Goal: Information Seeking & Learning: Understand process/instructions

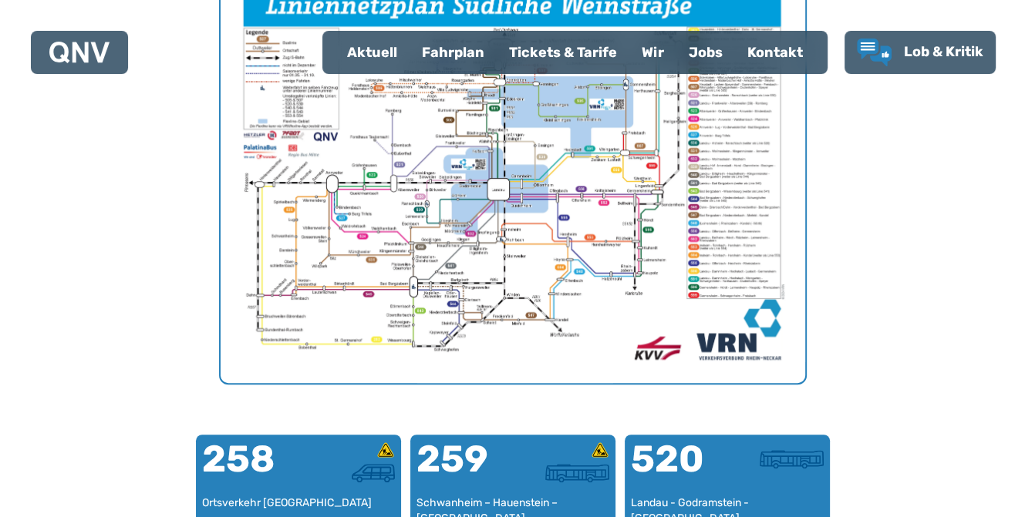
scroll to position [629, 0]
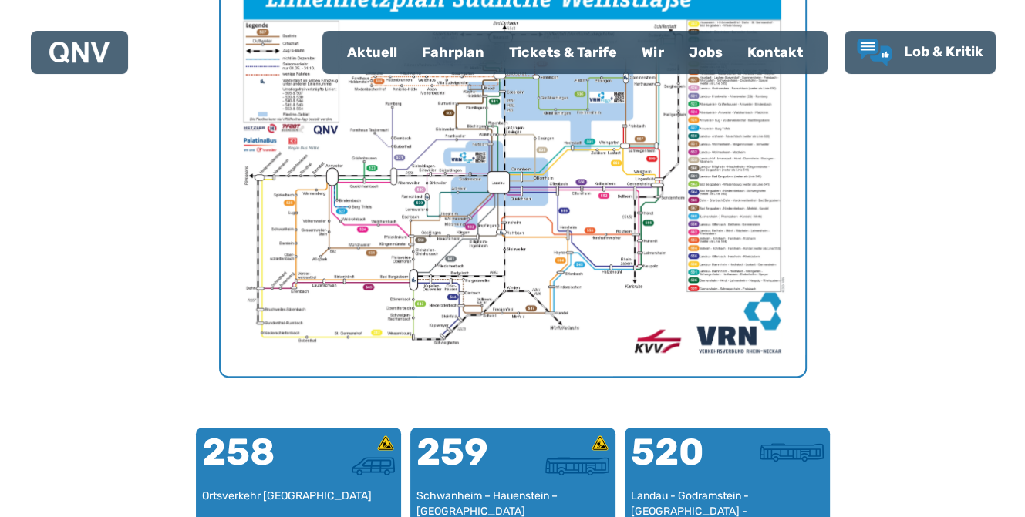
click at [449, 48] on div "Fahrplan" at bounding box center [452, 52] width 87 height 40
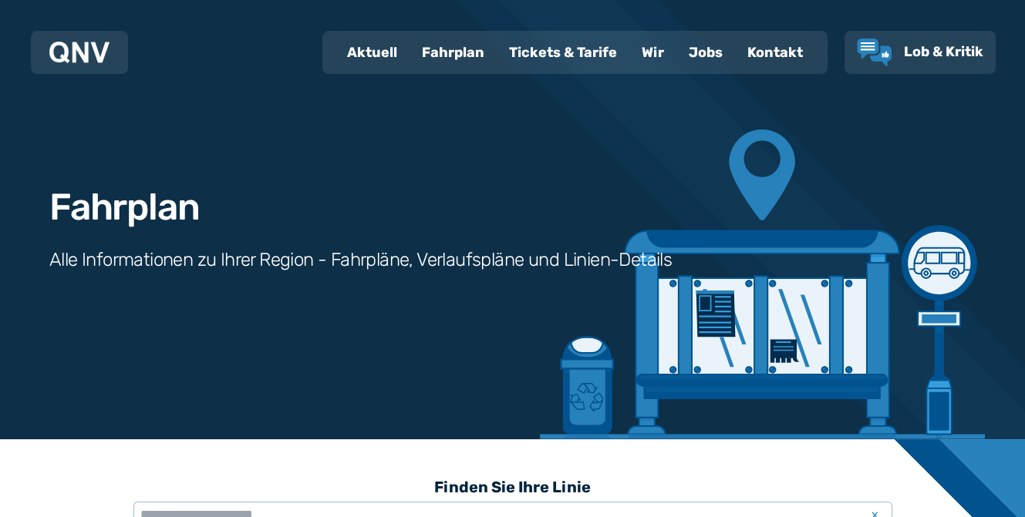
click at [538, 52] on div "Tickets & Tarife" at bounding box center [563, 52] width 133 height 40
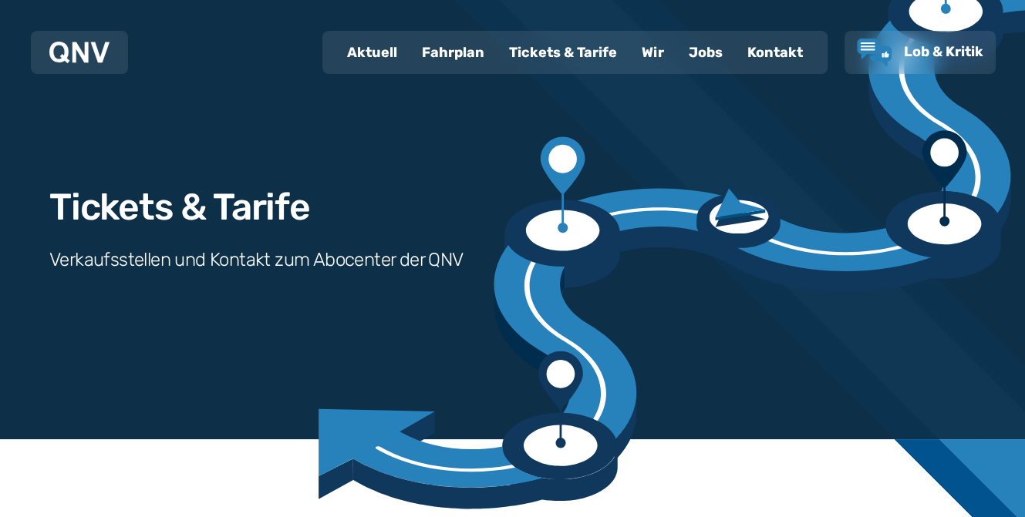
click at [388, 53] on div "Aktuell" at bounding box center [372, 52] width 75 height 40
select select "*"
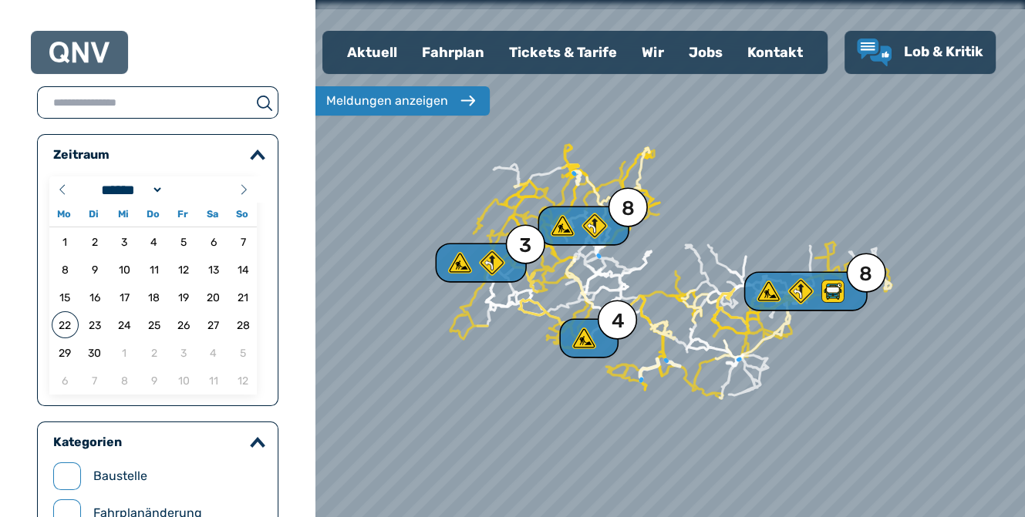
click at [457, 53] on div "Fahrplan" at bounding box center [452, 52] width 87 height 40
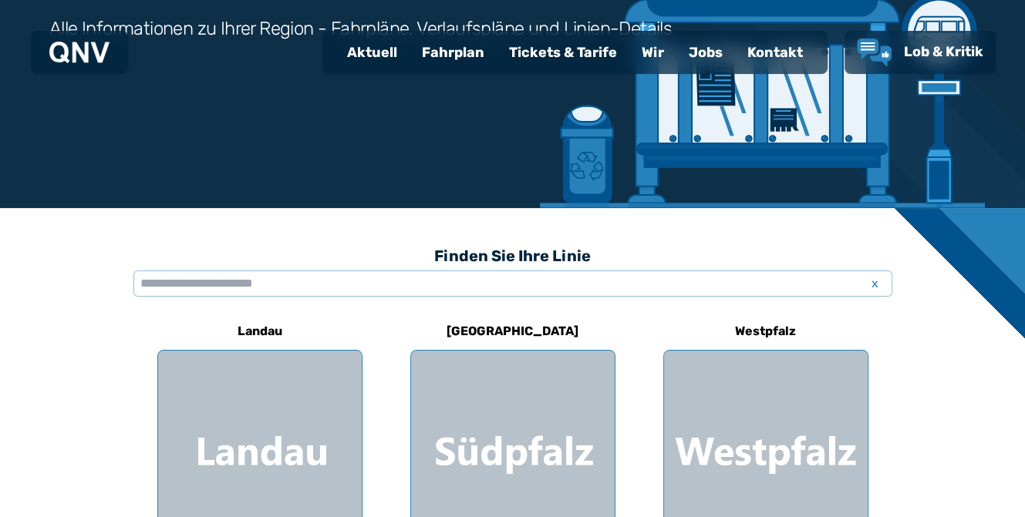
scroll to position [308, 0]
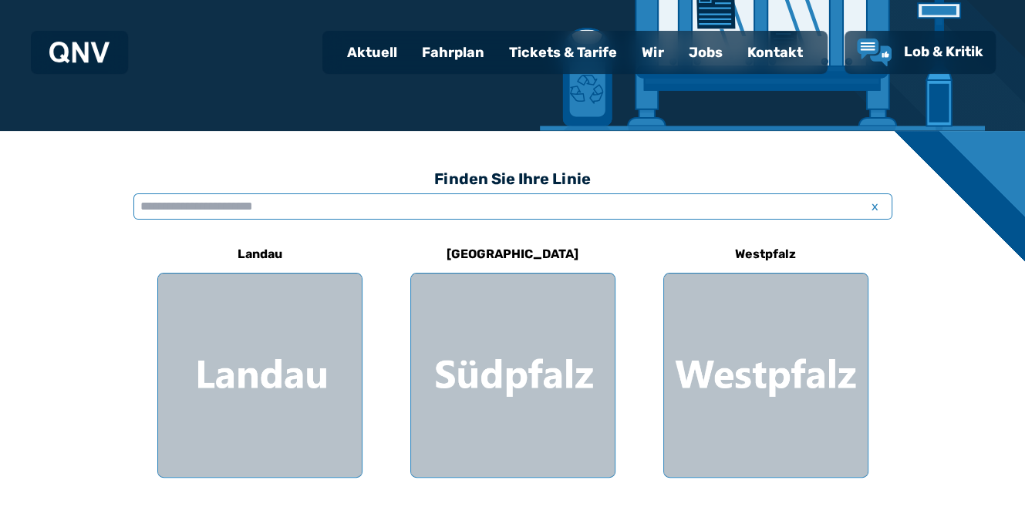
click at [342, 213] on input "text" at bounding box center [512, 207] width 759 height 26
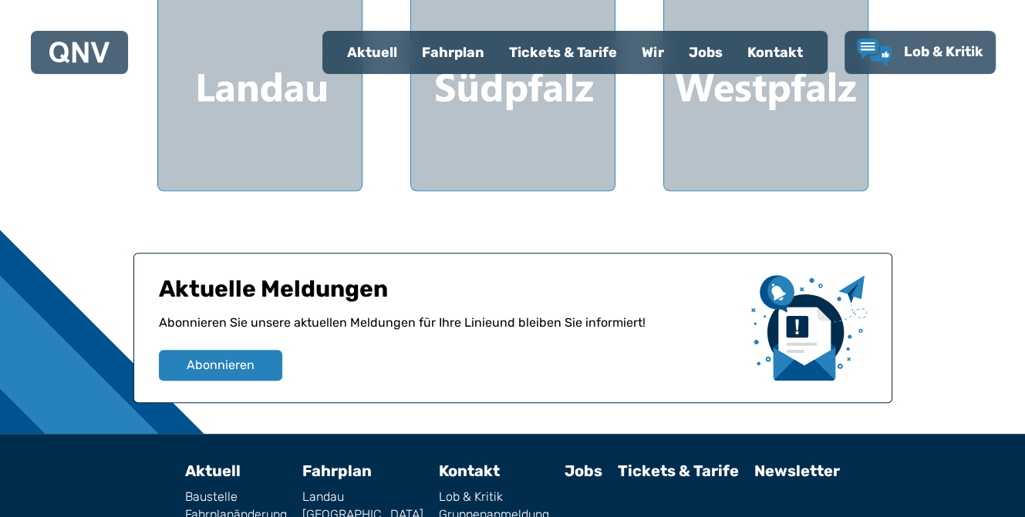
scroll to position [705, 0]
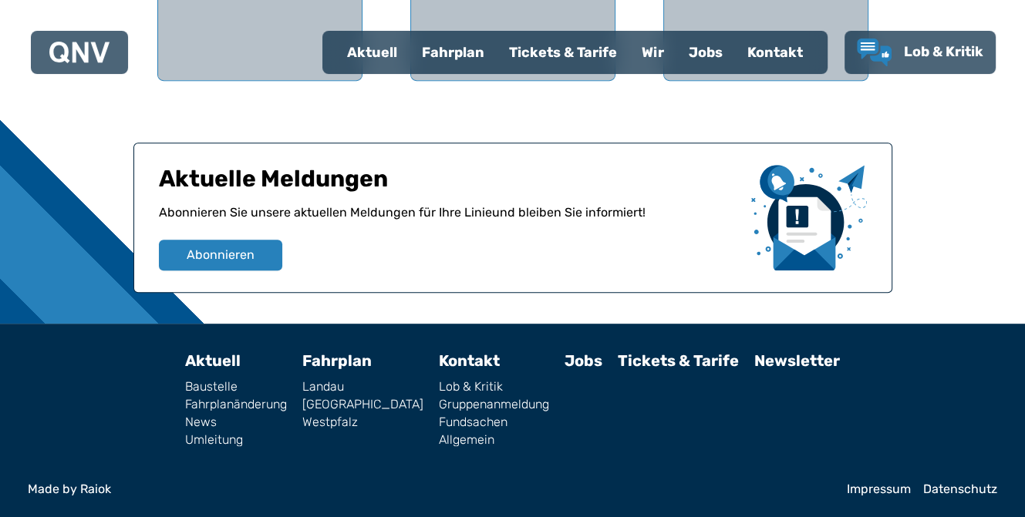
click at [648, 360] on link "Tickets & Tarife" at bounding box center [678, 361] width 121 height 19
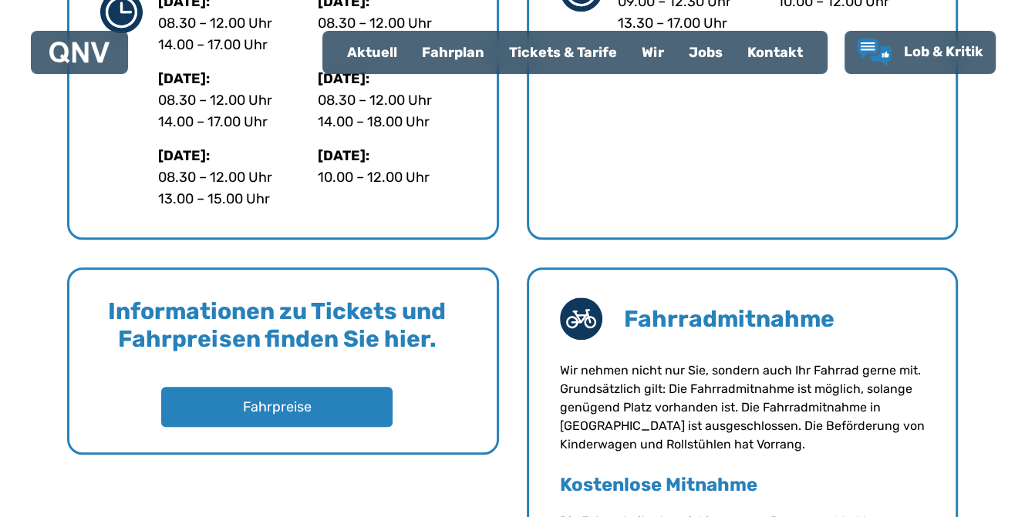
scroll to position [1079, 0]
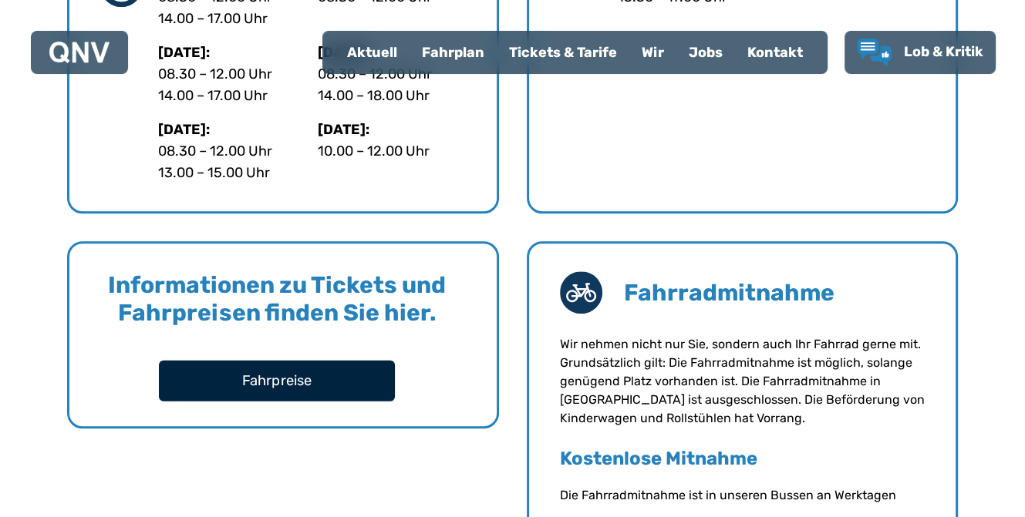
click at [282, 375] on button "Fahrpreise" at bounding box center [277, 380] width 236 height 41
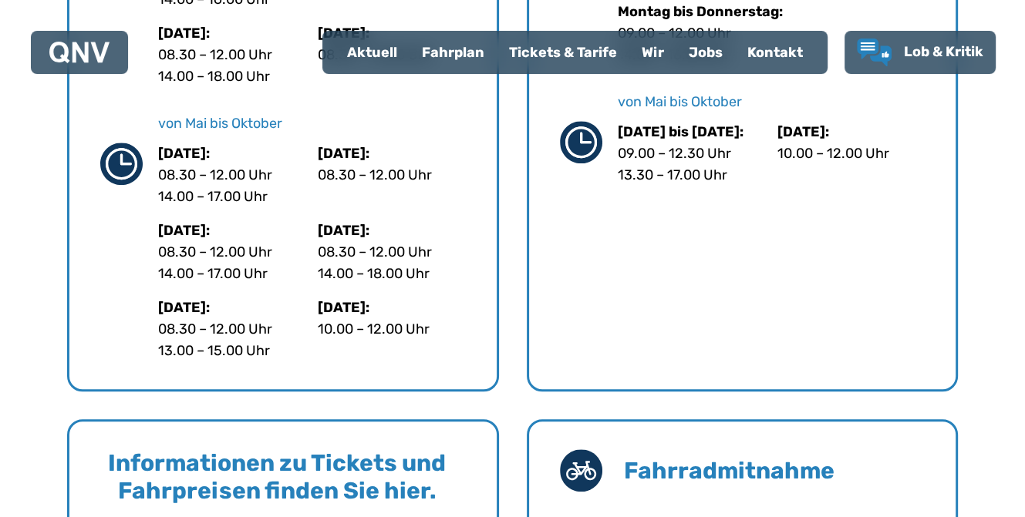
scroll to position [848, 0]
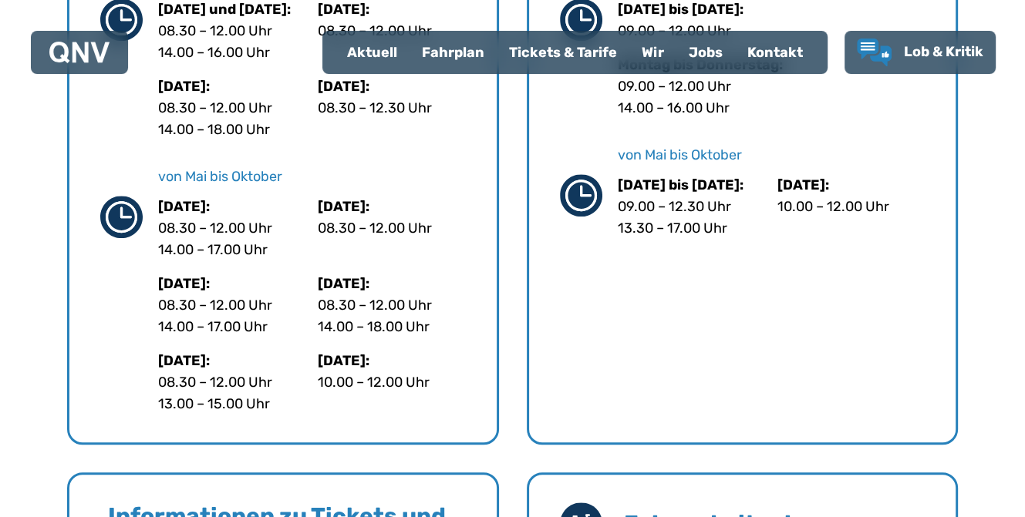
click at [556, 55] on div "Tickets & Tarife" at bounding box center [563, 52] width 133 height 40
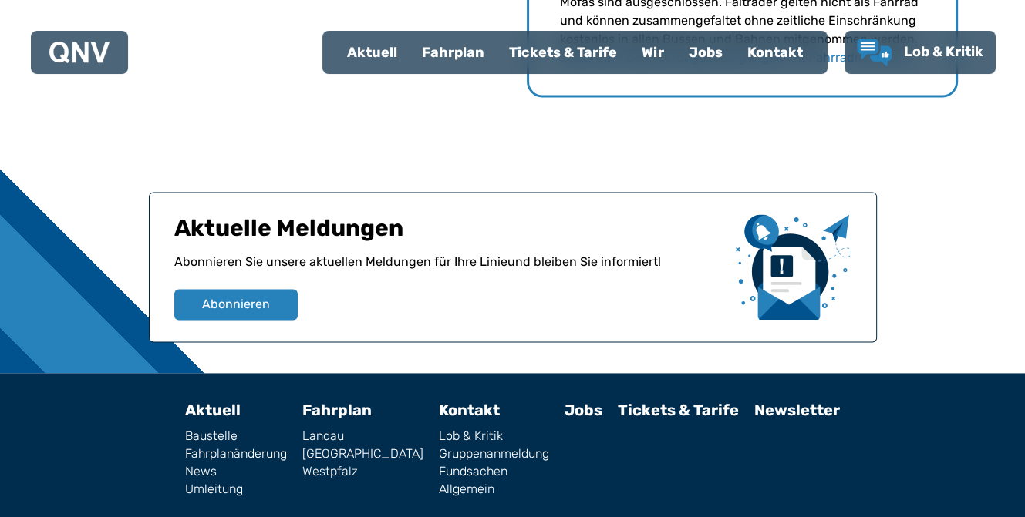
scroll to position [1850, 0]
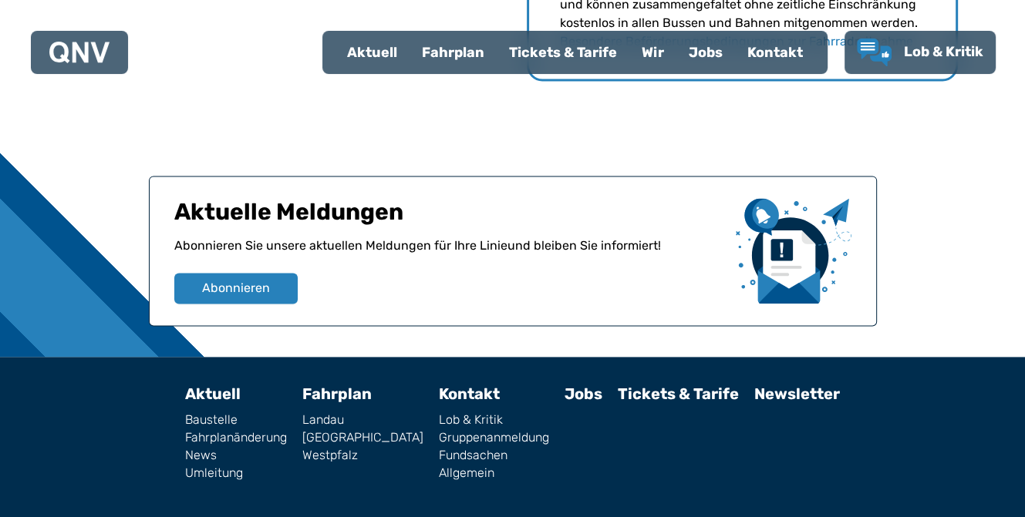
click at [642, 388] on link "Tickets & Tarife" at bounding box center [678, 394] width 121 height 19
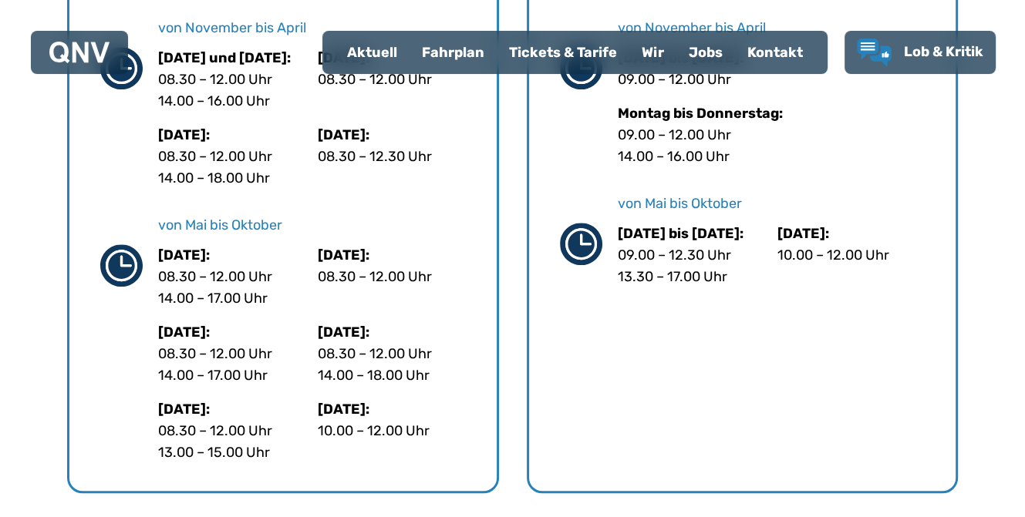
scroll to position [1002, 0]
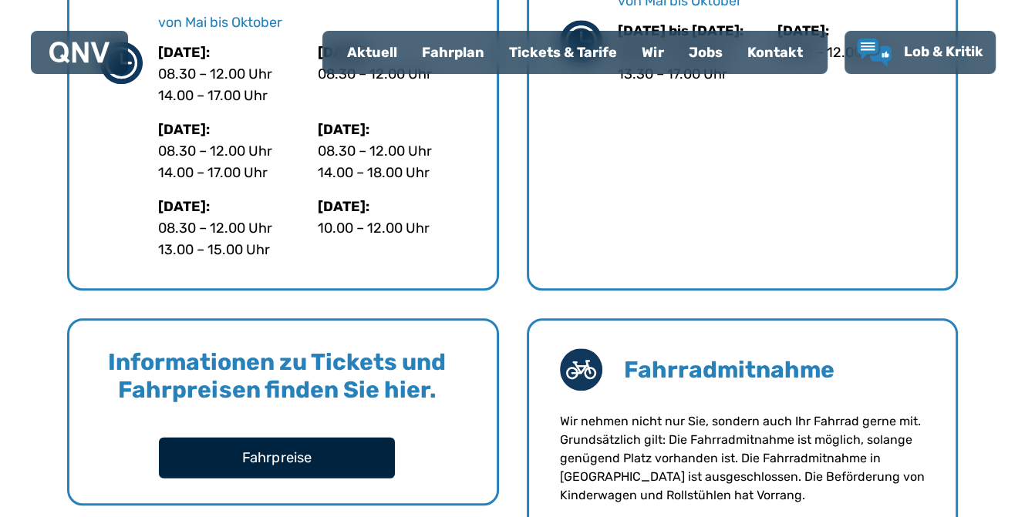
click at [298, 453] on button "Fahrpreise" at bounding box center [277, 457] width 236 height 41
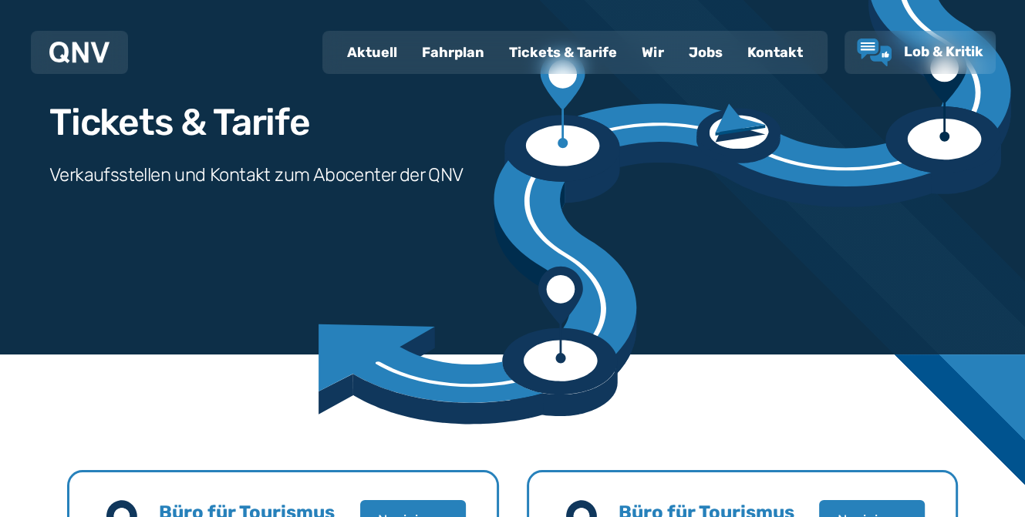
scroll to position [77, 0]
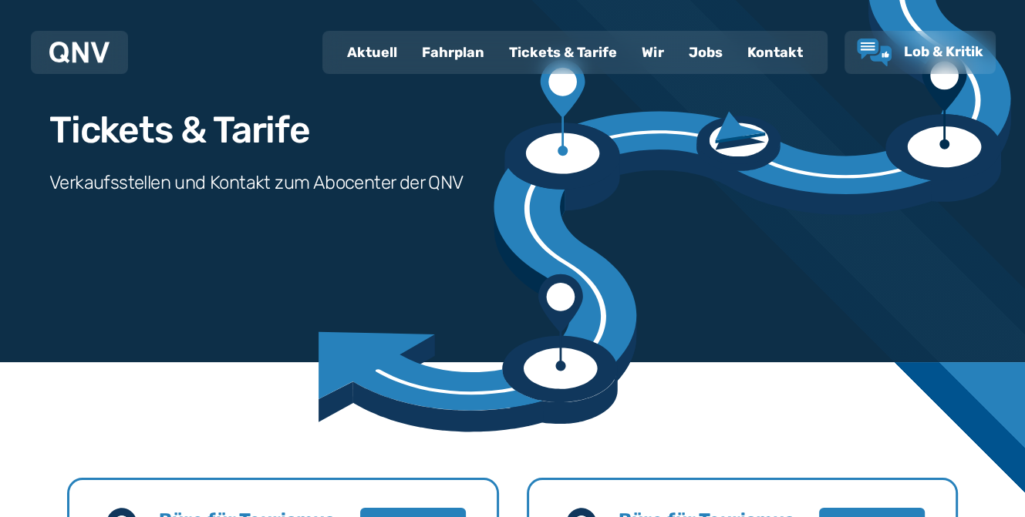
click at [446, 52] on div "Fahrplan" at bounding box center [452, 52] width 87 height 40
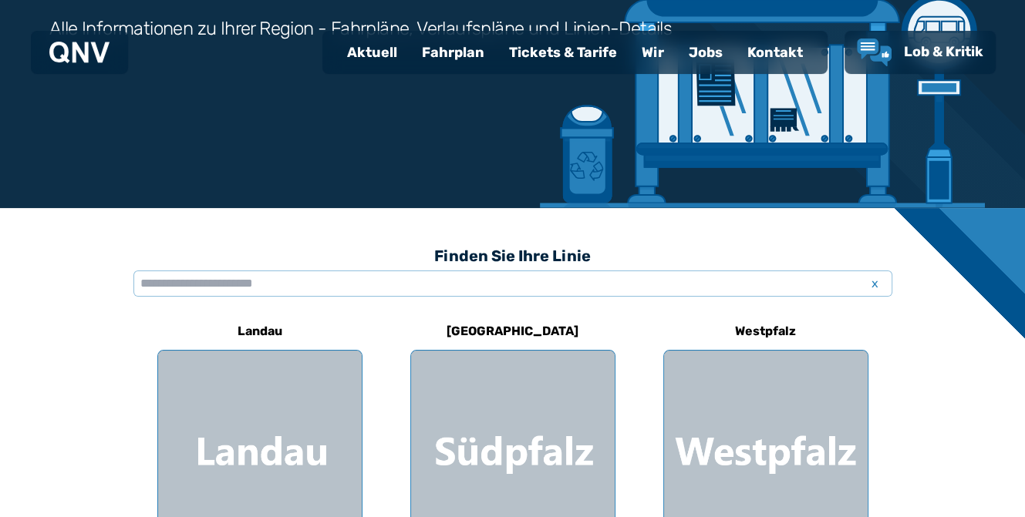
scroll to position [308, 0]
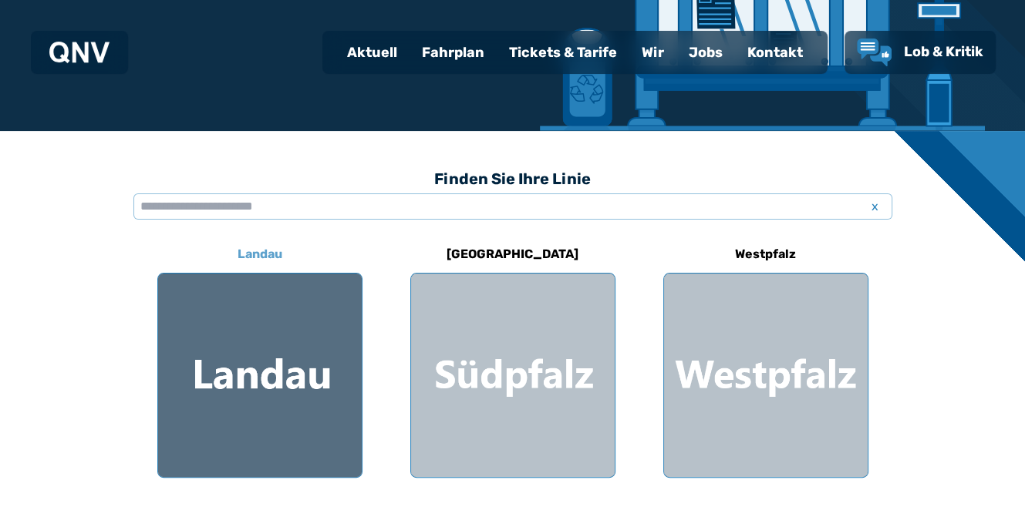
click at [277, 354] on div at bounding box center [260, 376] width 204 height 204
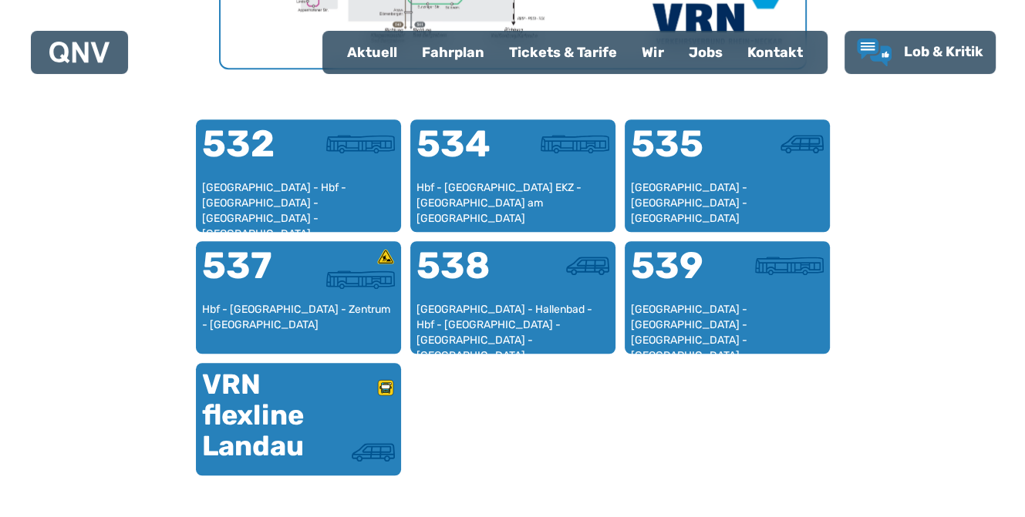
scroll to position [1015, 0]
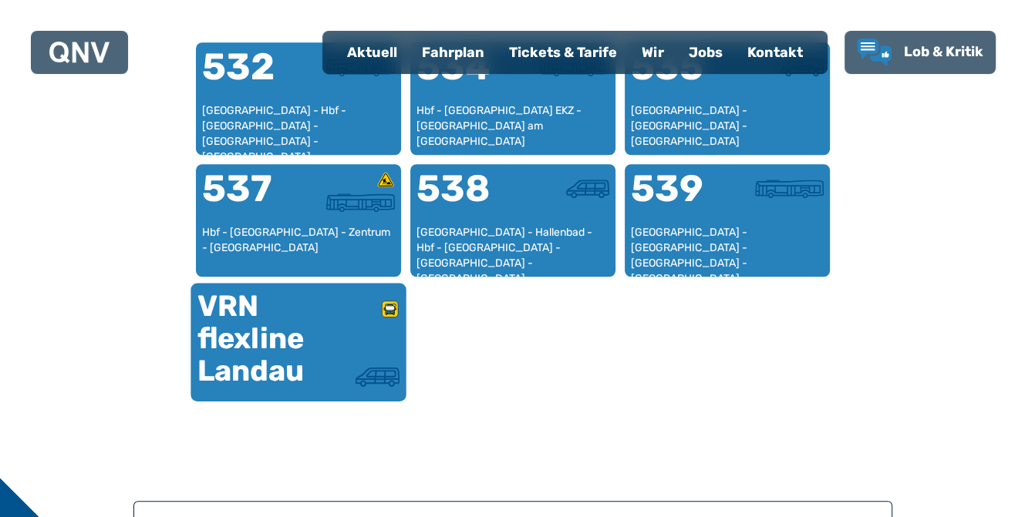
click at [268, 328] on div "VRN flexline Landau" at bounding box center [247, 338] width 101 height 97
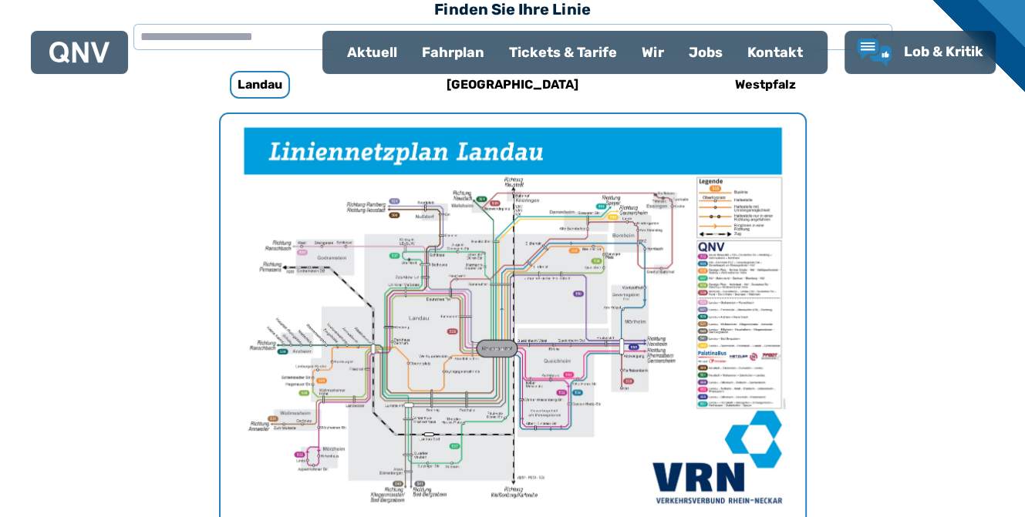
scroll to position [476, 0]
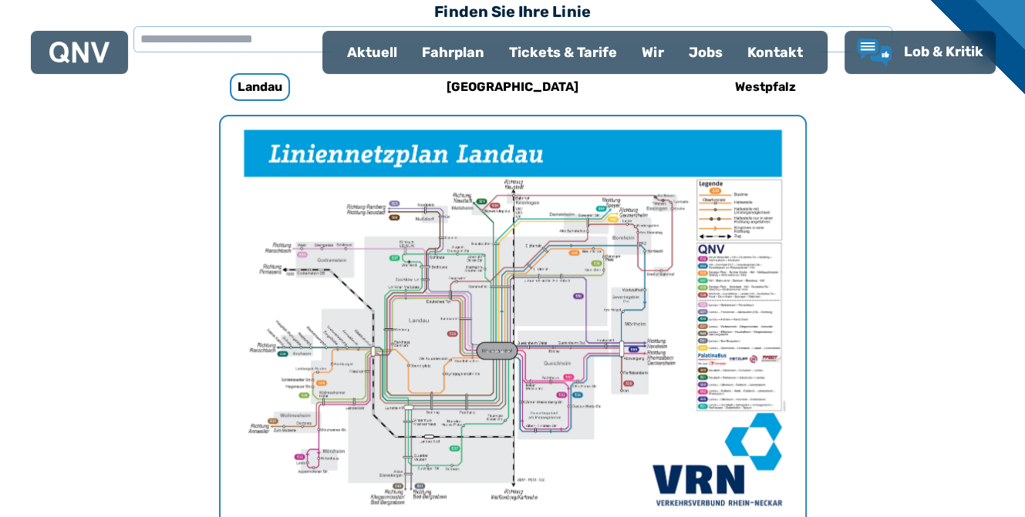
click at [369, 317] on img "1 von 1" at bounding box center [512, 322] width 584 height 413
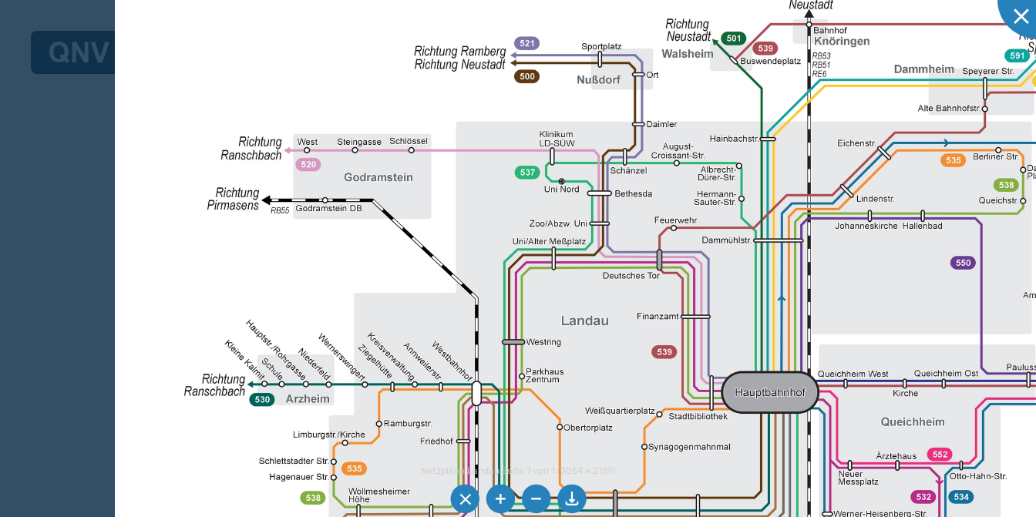
click at [334, 279] on img at bounding box center [808, 327] width 1386 height 980
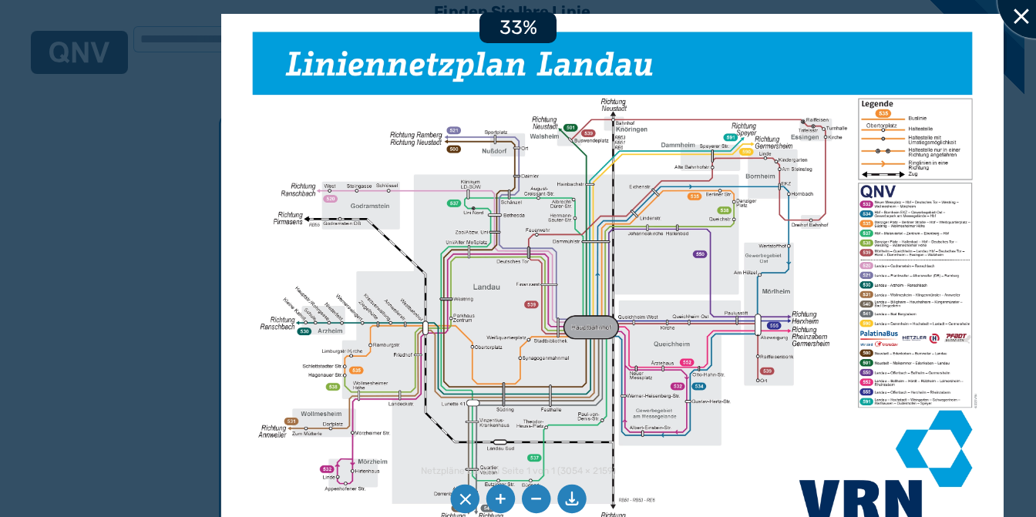
click at [1024, 19] on div at bounding box center [1036, -1] width 77 height 77
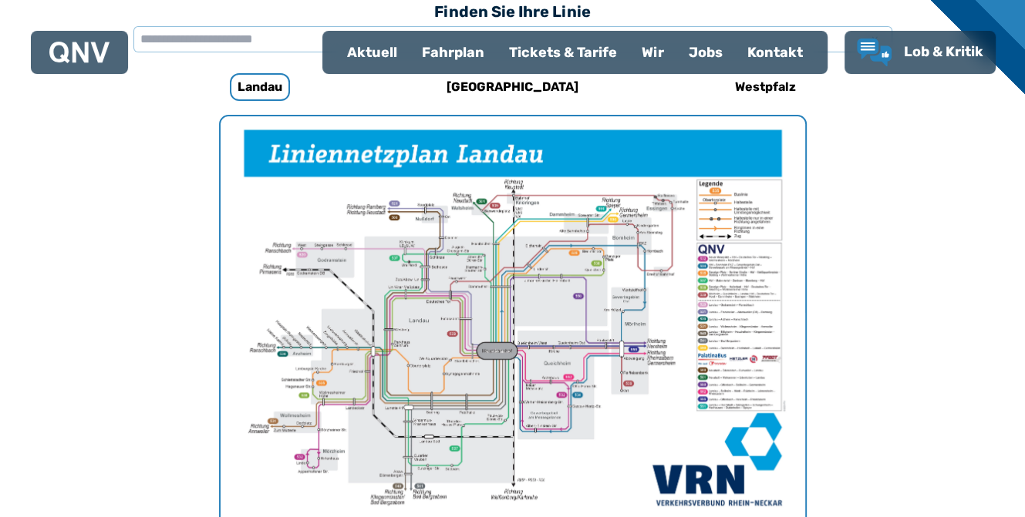
click at [471, 52] on div "Fahrplan" at bounding box center [452, 52] width 87 height 40
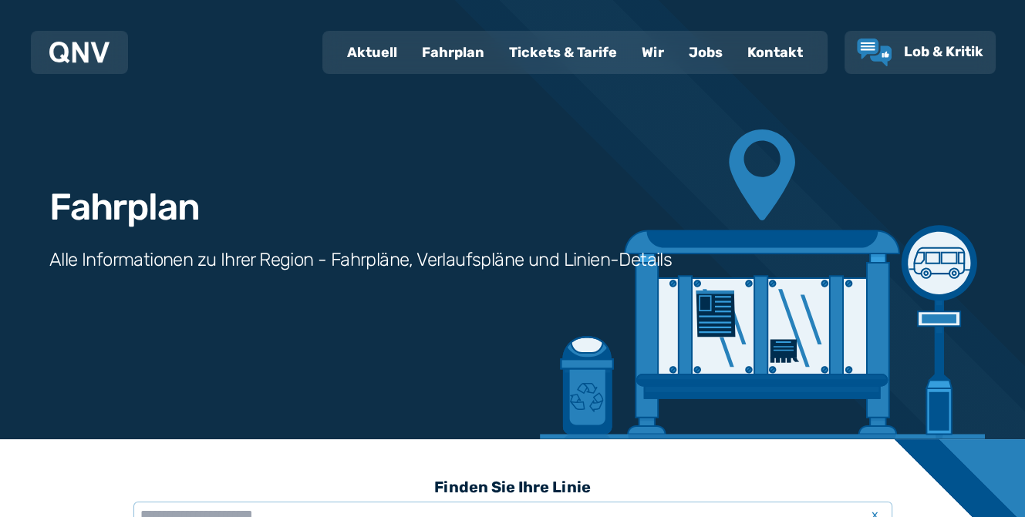
scroll to position [308, 0]
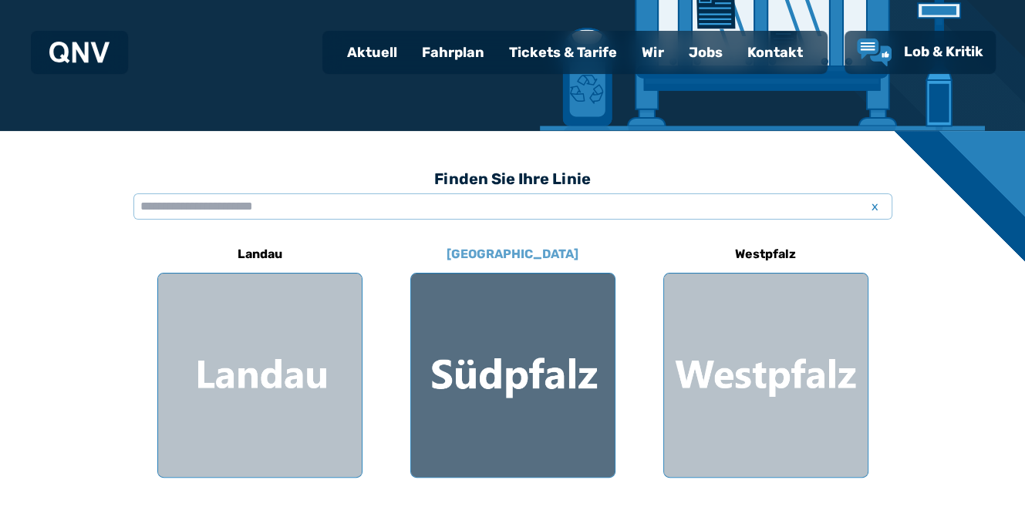
click at [547, 362] on div at bounding box center [513, 376] width 204 height 204
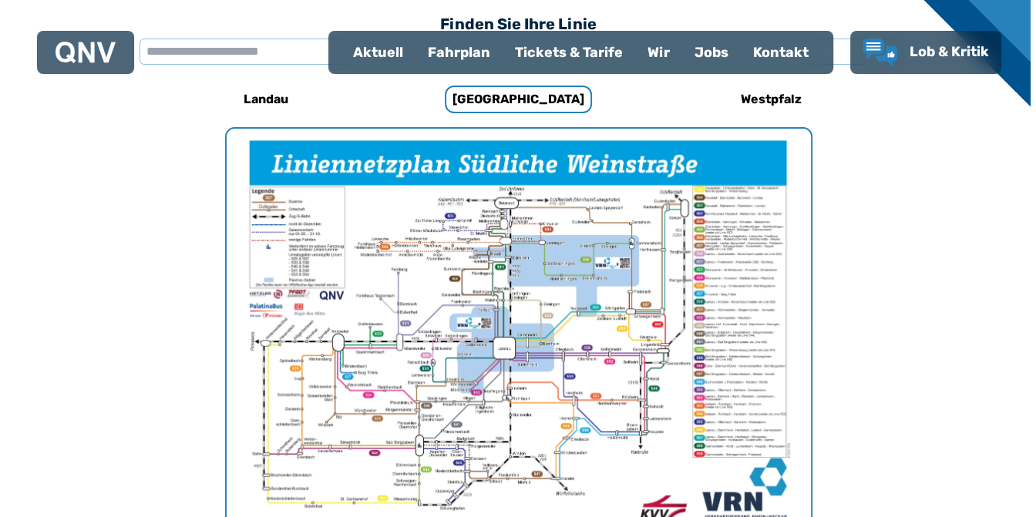
scroll to position [475, 0]
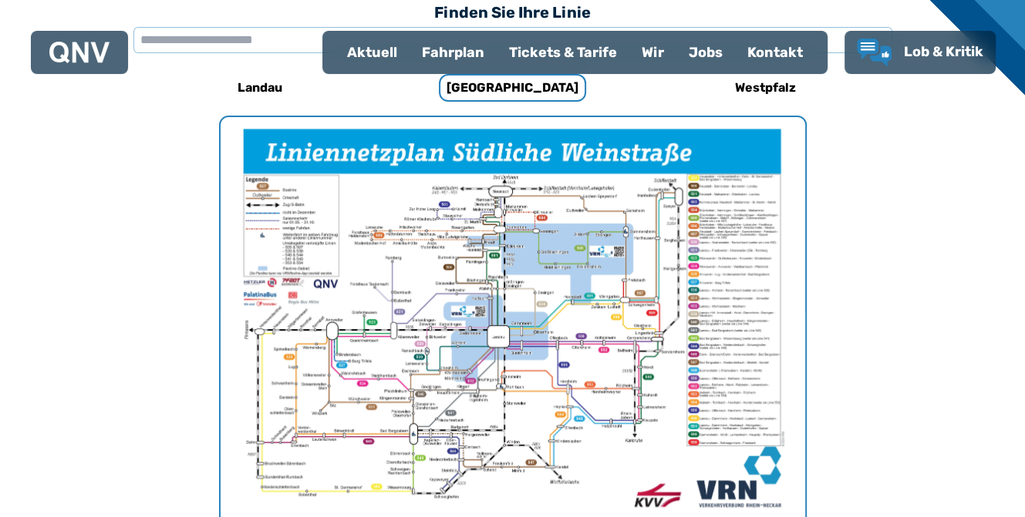
click at [529, 280] on img "1 von 1" at bounding box center [512, 323] width 584 height 413
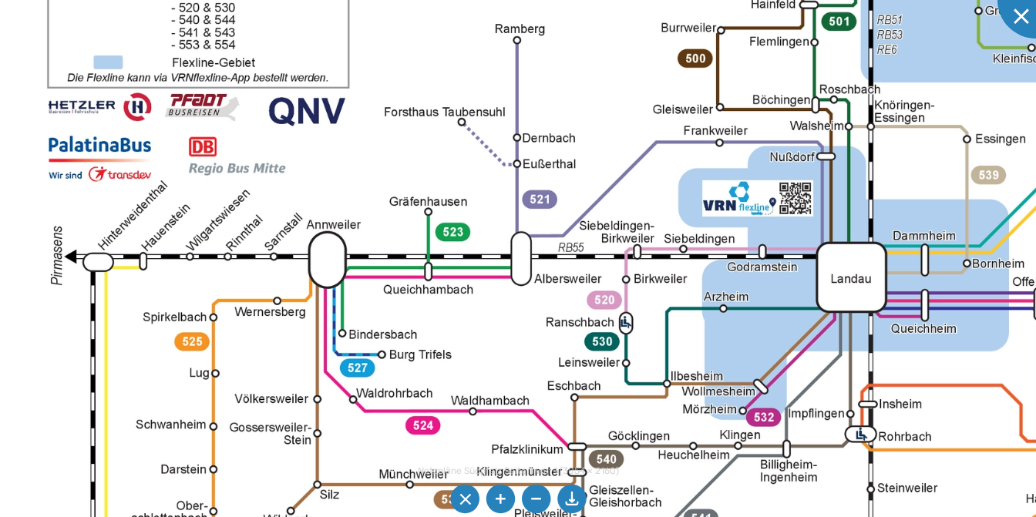
click at [554, 220] on img at bounding box center [897, 237] width 1844 height 1304
